Goal: Transaction & Acquisition: Purchase product/service

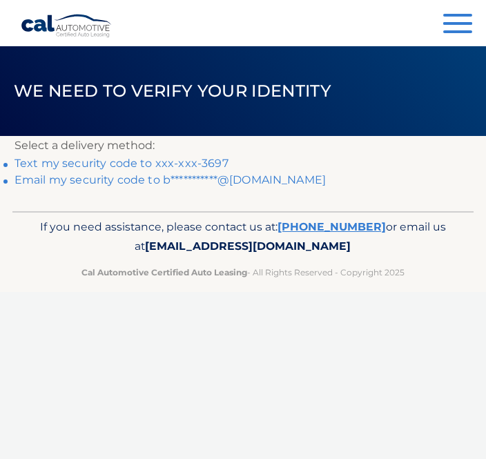
click at [131, 157] on link "Text my security code to xxx-xxx-3697" at bounding box center [121, 163] width 214 height 13
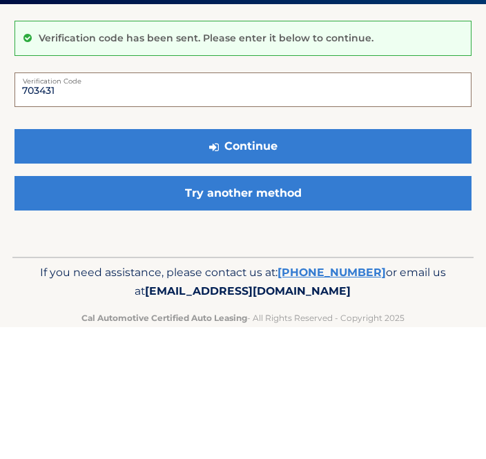
type input "703431"
click at [219, 261] on button "Continue" at bounding box center [242, 278] width 457 height 35
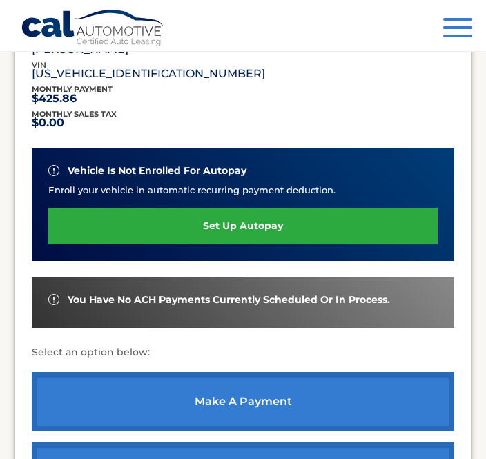
scroll to position [284, 0]
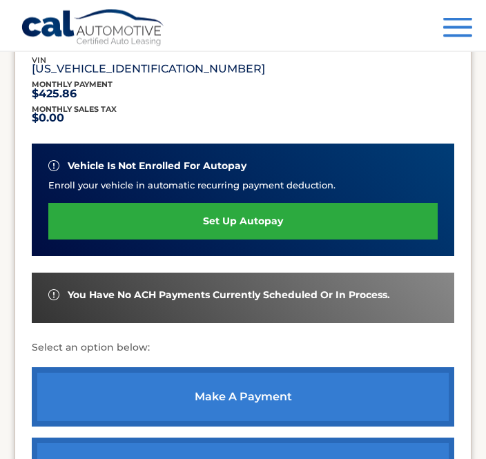
click at [389, 389] on link "make a payment" at bounding box center [243, 397] width 422 height 59
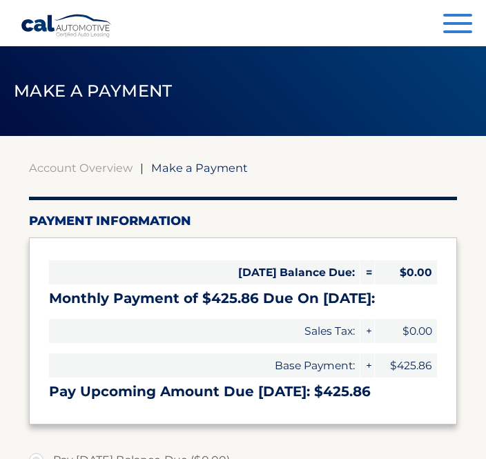
select select "NGUxMmVhZmQtNzkwNC00ZDJjLWIzNzEtMDZlYTI4N2E5OGRj"
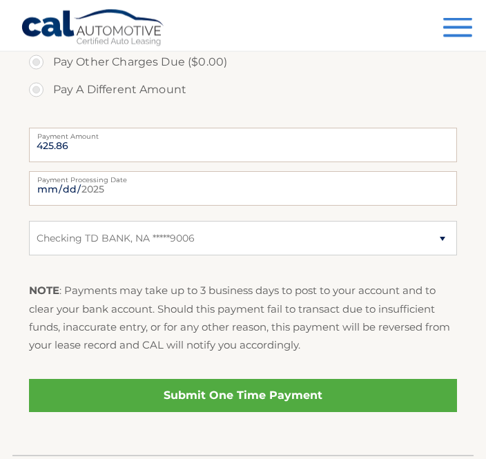
scroll to position [485, 0]
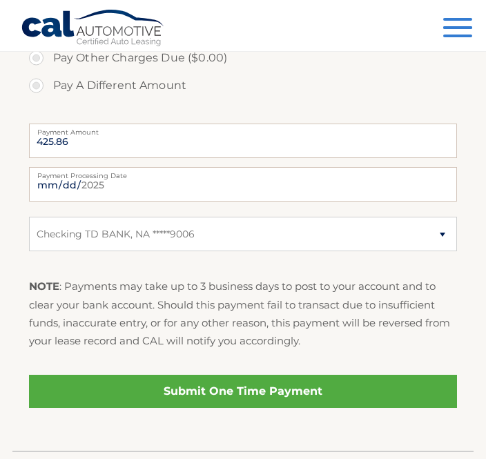
click at [391, 391] on link "Submit One Time Payment" at bounding box center [243, 391] width 428 height 33
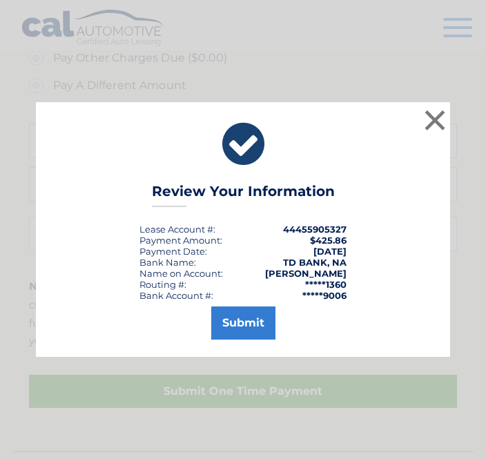
click at [242, 339] on button "Submit" at bounding box center [243, 322] width 64 height 33
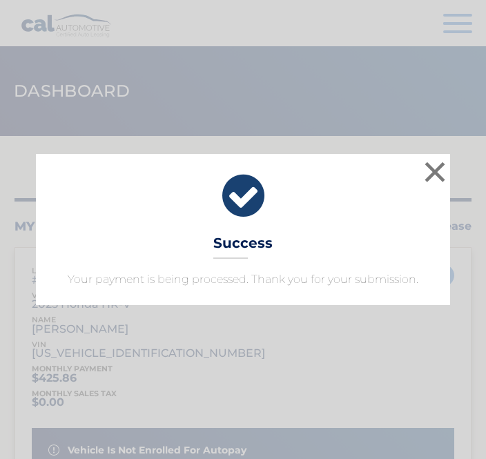
click at [428, 181] on button "×" at bounding box center [435, 172] width 28 height 28
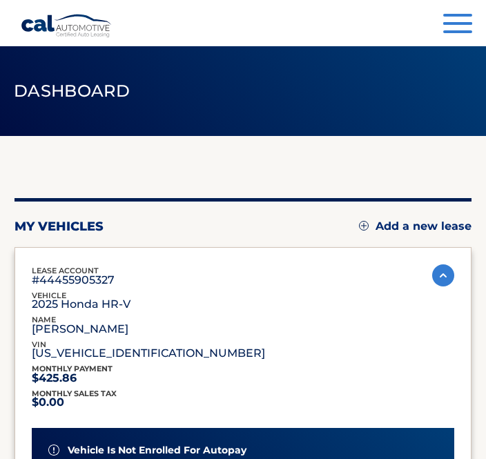
click at [453, 26] on button "Menu" at bounding box center [457, 25] width 29 height 23
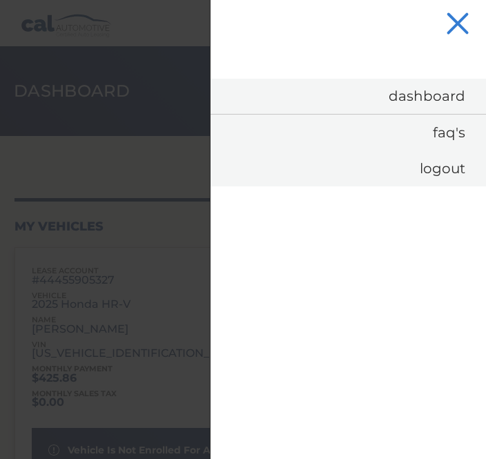
click at [446, 175] on link "Logout" at bounding box center [347, 168] width 275 height 36
